Goal: Find specific page/section: Find specific page/section

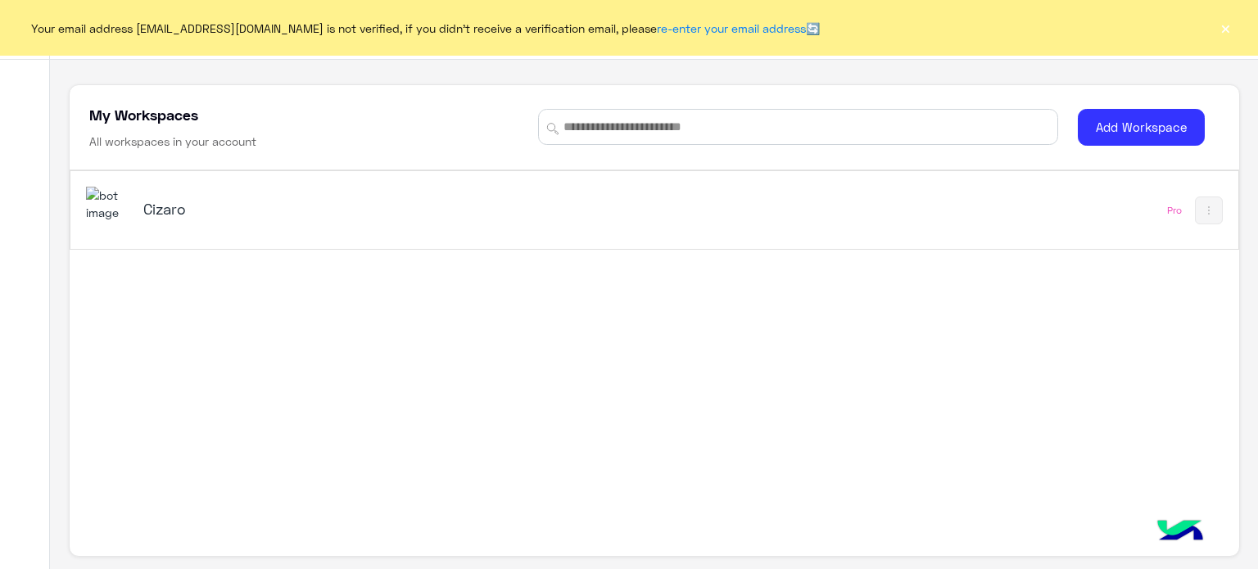
click at [1221, 34] on button "×" at bounding box center [1225, 28] width 16 height 16
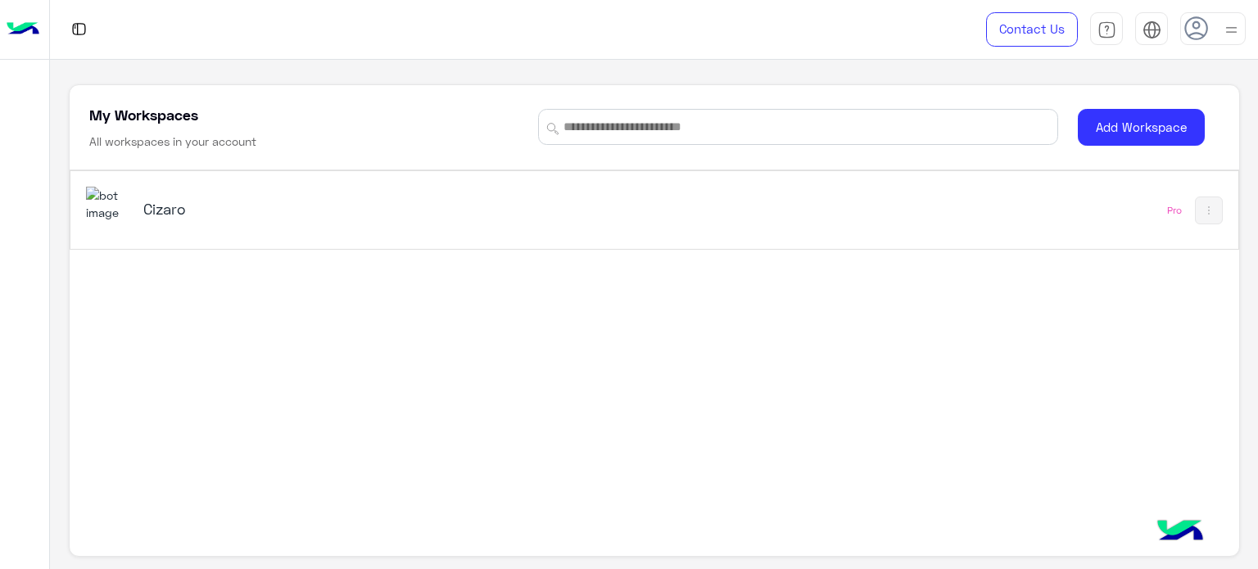
click at [164, 223] on div "Cizaro" at bounding box center [427, 210] width 682 height 47
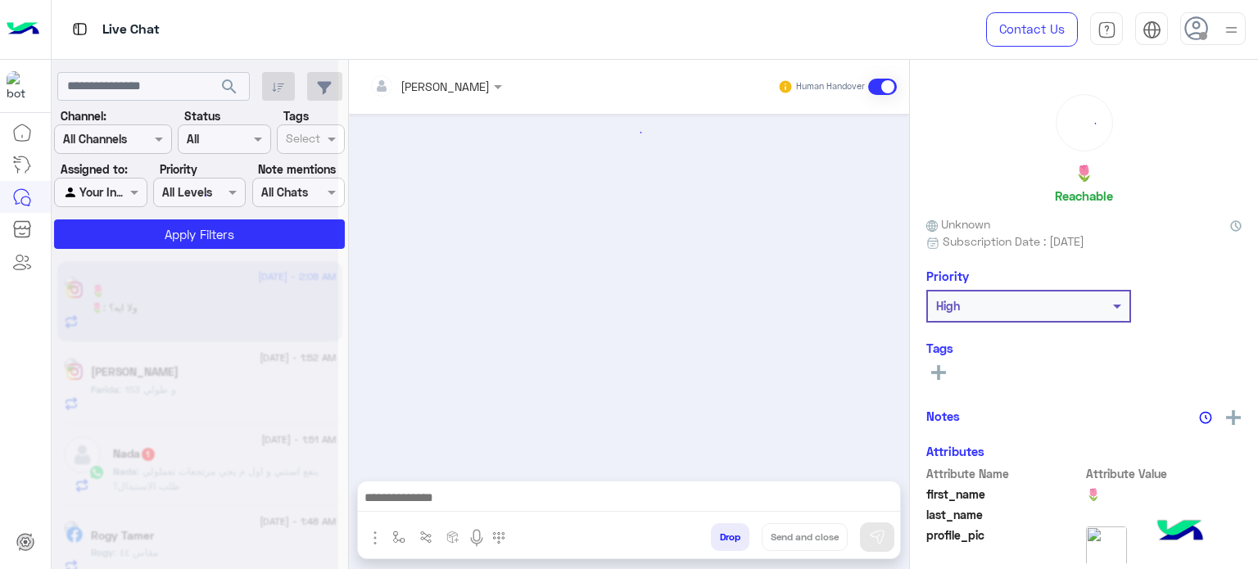
scroll to position [440, 0]
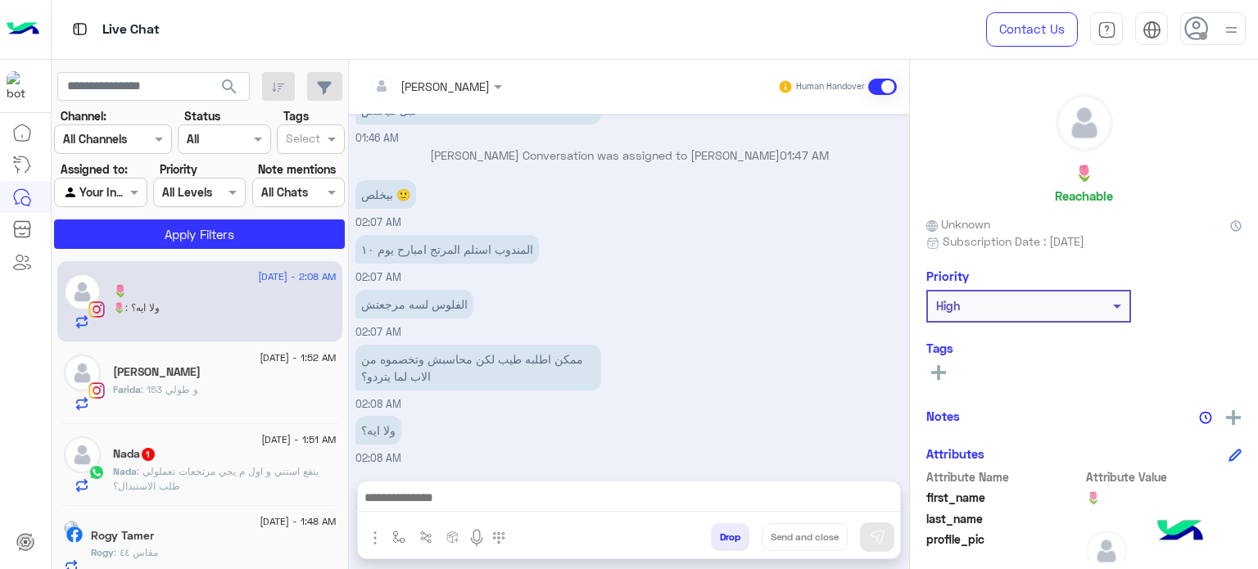
click at [1197, 42] on div at bounding box center [1212, 28] width 65 height 33
